Goal: Find specific page/section: Find specific page/section

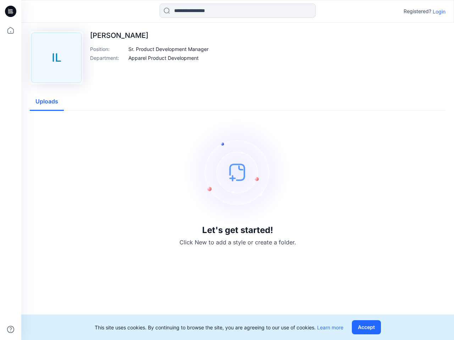
click at [227, 170] on img at bounding box center [237, 172] width 106 height 106
click at [11, 11] on icon at bounding box center [11, 11] width 3 height 0
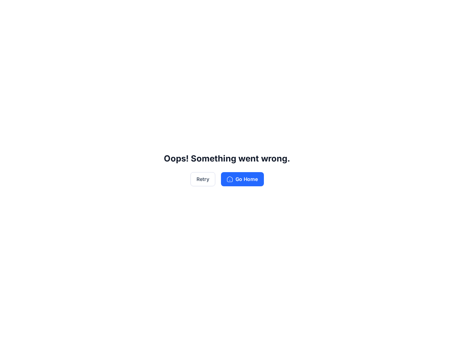
click at [11, 330] on div "Oops! Something went wrong. Retry Go Home" at bounding box center [227, 170] width 454 height 340
click at [238, 11] on div "Oops! Something went wrong. Retry Go Home" at bounding box center [227, 170] width 454 height 340
click at [439, 11] on div "Oops! Something went wrong. Retry Go Home" at bounding box center [227, 170] width 454 height 340
click at [168, 49] on div "Oops! Something went wrong. Retry Go Home" at bounding box center [227, 170] width 454 height 340
click at [163, 58] on div "Oops! Something went wrong. Retry Go Home" at bounding box center [227, 170] width 454 height 340
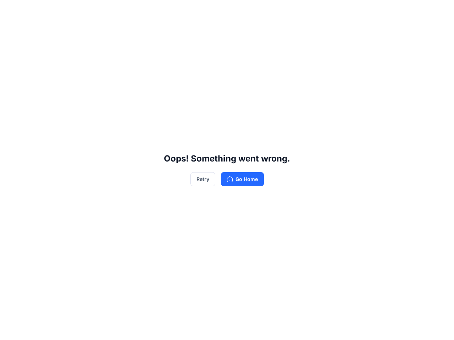
click at [47, 102] on div "Oops! Something went wrong. Retry Go Home" at bounding box center [227, 170] width 454 height 340
click at [368, 328] on div "Oops! Something went wrong. Retry Go Home" at bounding box center [227, 170] width 454 height 340
